Goal: Transaction & Acquisition: Obtain resource

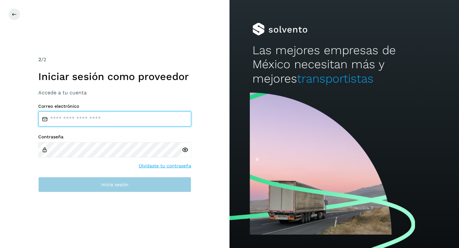
type input "**********"
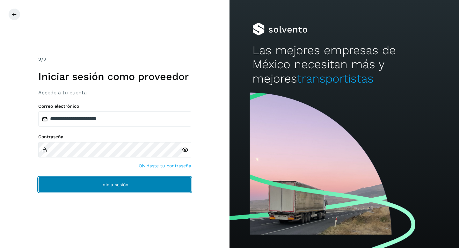
click at [83, 182] on button "Inicia sesión" at bounding box center [114, 184] width 153 height 15
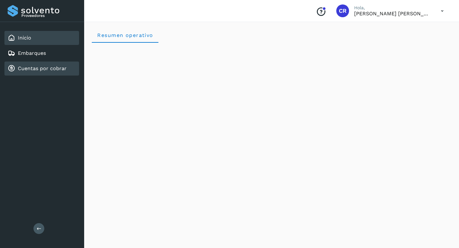
click at [56, 72] on div "Cuentas por cobrar" at bounding box center [37, 69] width 59 height 8
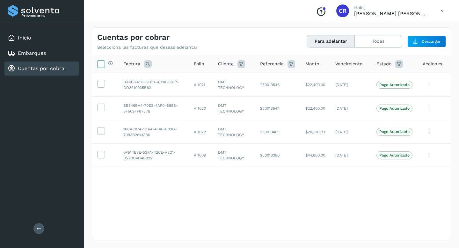
click at [99, 65] on icon at bounding box center [101, 63] width 7 height 7
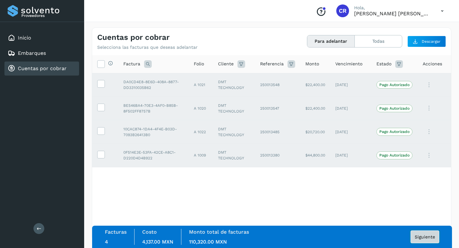
click at [422, 235] on span "Siguiente" at bounding box center [425, 237] width 20 height 4
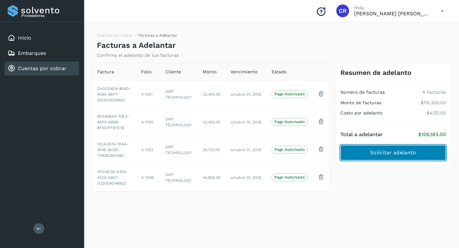
click at [391, 153] on span "Solicitar adelanto" at bounding box center [393, 152] width 46 height 7
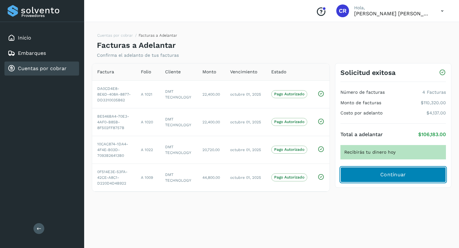
click at [369, 171] on button "Continuar" at bounding box center [394, 174] width 106 height 15
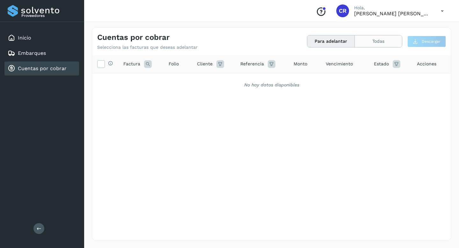
click at [376, 41] on button "Todas" at bounding box center [378, 41] width 47 height 12
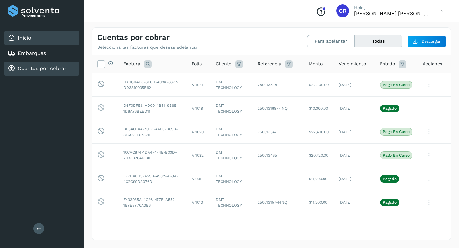
click at [36, 39] on div "Inicio" at bounding box center [41, 38] width 75 height 14
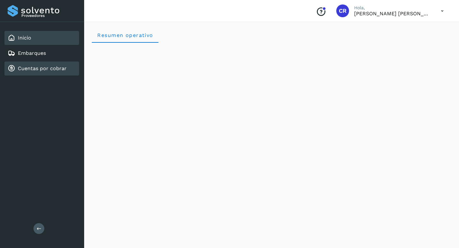
click at [46, 69] on link "Cuentas por cobrar" at bounding box center [42, 68] width 49 height 6
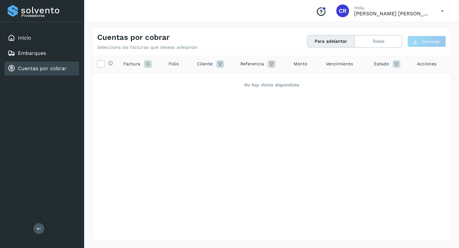
click at [48, 75] on div "Cuentas por cobrar" at bounding box center [41, 69] width 75 height 14
click at [46, 70] on link "Cuentas por cobrar" at bounding box center [42, 68] width 49 height 6
click at [63, 67] on link "Cuentas por cobrar" at bounding box center [42, 68] width 49 height 6
click at [36, 68] on link "Cuentas por cobrar" at bounding box center [42, 68] width 49 height 6
click at [48, 69] on link "Cuentas por cobrar" at bounding box center [42, 68] width 49 height 6
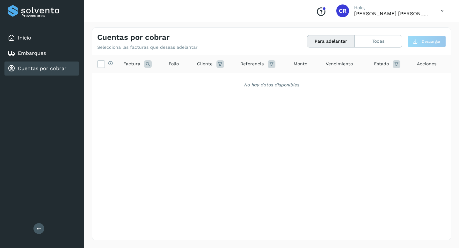
click at [48, 66] on link "Cuentas por cobrar" at bounding box center [42, 68] width 49 height 6
click at [55, 71] on div "Cuentas por cobrar" at bounding box center [37, 69] width 59 height 8
click at [47, 73] on div "Cuentas por cobrar" at bounding box center [41, 69] width 75 height 14
click at [50, 68] on link "Cuentas por cobrar" at bounding box center [42, 68] width 49 height 6
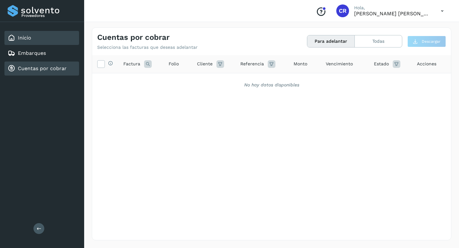
click at [34, 39] on div "Inicio" at bounding box center [41, 38] width 75 height 14
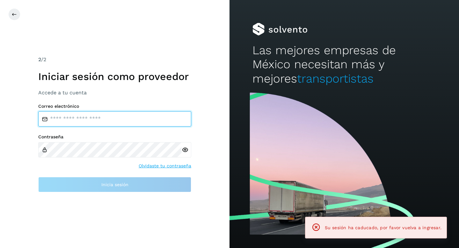
type input "**********"
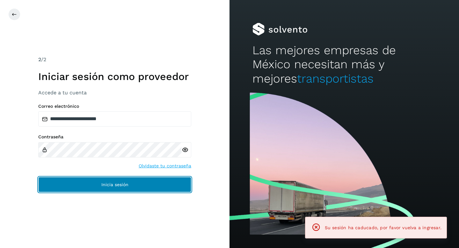
click at [100, 184] on button "Inicia sesión" at bounding box center [114, 184] width 153 height 15
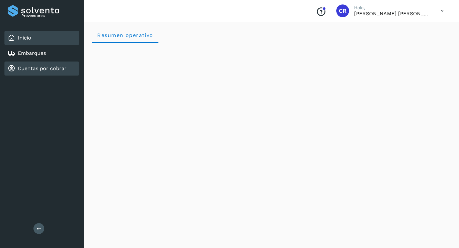
click at [59, 72] on div "Cuentas por cobrar" at bounding box center [37, 69] width 59 height 8
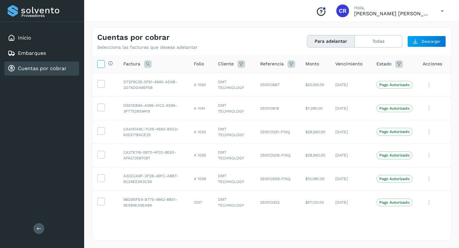
click at [100, 65] on icon at bounding box center [101, 63] width 7 height 7
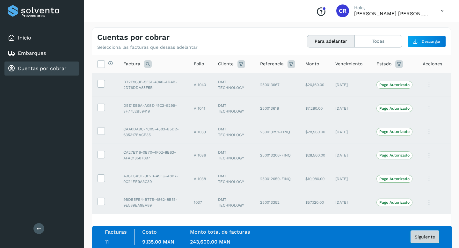
click at [421, 235] on span "Siguiente" at bounding box center [425, 237] width 20 height 4
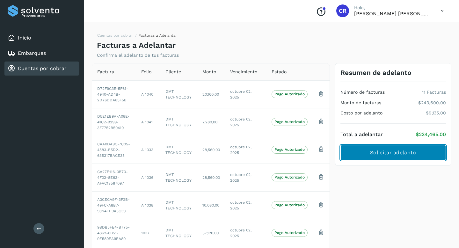
click at [366, 153] on button "Solicitar adelanto" at bounding box center [394, 152] width 106 height 15
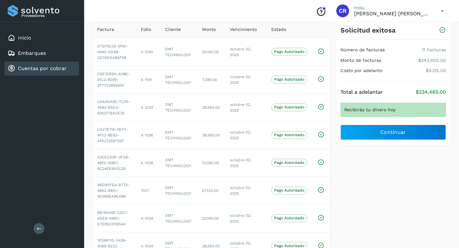
scroll to position [10, 0]
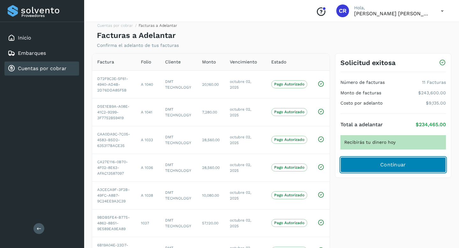
click at [391, 165] on span "Continuar" at bounding box center [394, 164] width 26 height 7
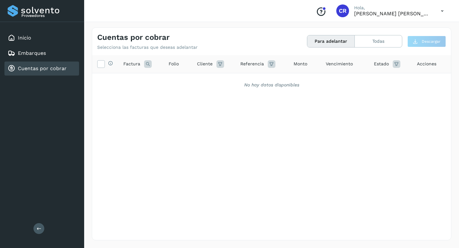
click at [51, 65] on div "Cuentas por cobrar" at bounding box center [37, 69] width 59 height 8
click at [53, 75] on div "Cuentas por cobrar" at bounding box center [41, 69] width 75 height 14
click at [62, 67] on link "Cuentas por cobrar" at bounding box center [42, 68] width 49 height 6
click at [55, 71] on link "Cuentas por cobrar" at bounding box center [42, 68] width 49 height 6
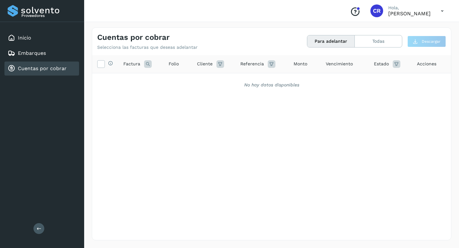
click at [51, 69] on link "Cuentas por cobrar" at bounding box center [42, 68] width 49 height 6
